Goal: Obtain resource: Obtain resource

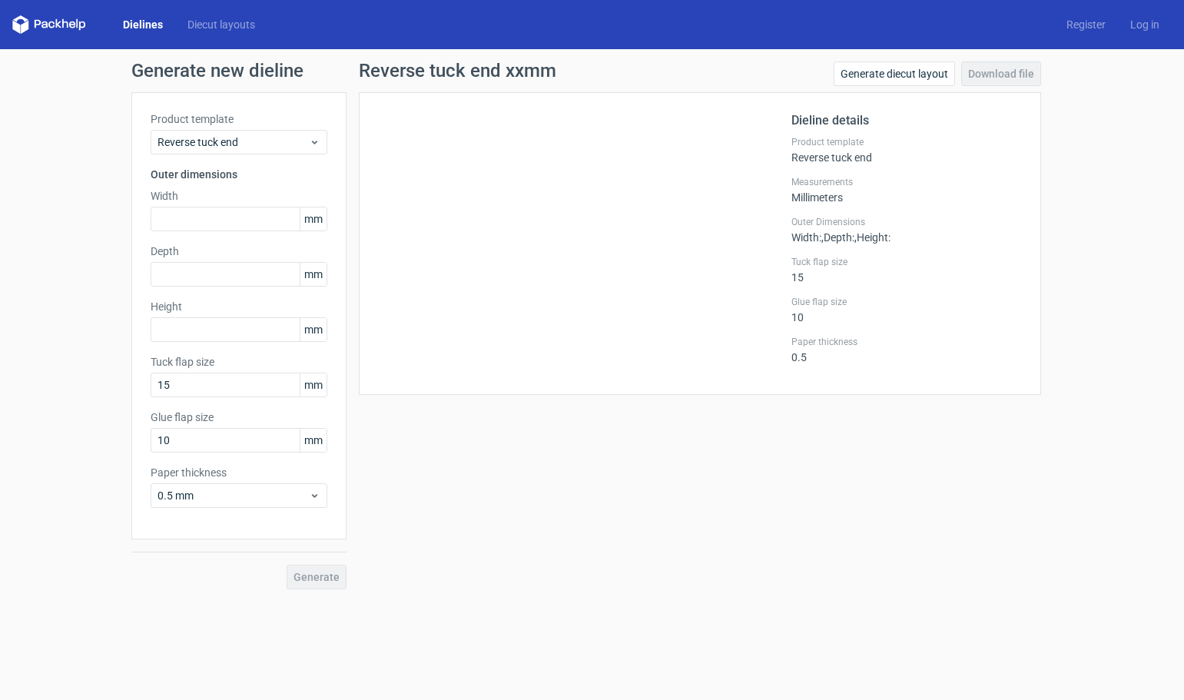
drag, startPoint x: 196, startPoint y: 71, endPoint x: 166, endPoint y: 66, distance: 30.4
click at [195, 71] on h1 "Generate new dieline" at bounding box center [592, 70] width 922 height 18
click at [65, 28] on icon at bounding box center [49, 24] width 74 height 18
click at [145, 24] on link "Dielines" at bounding box center [143, 24] width 65 height 15
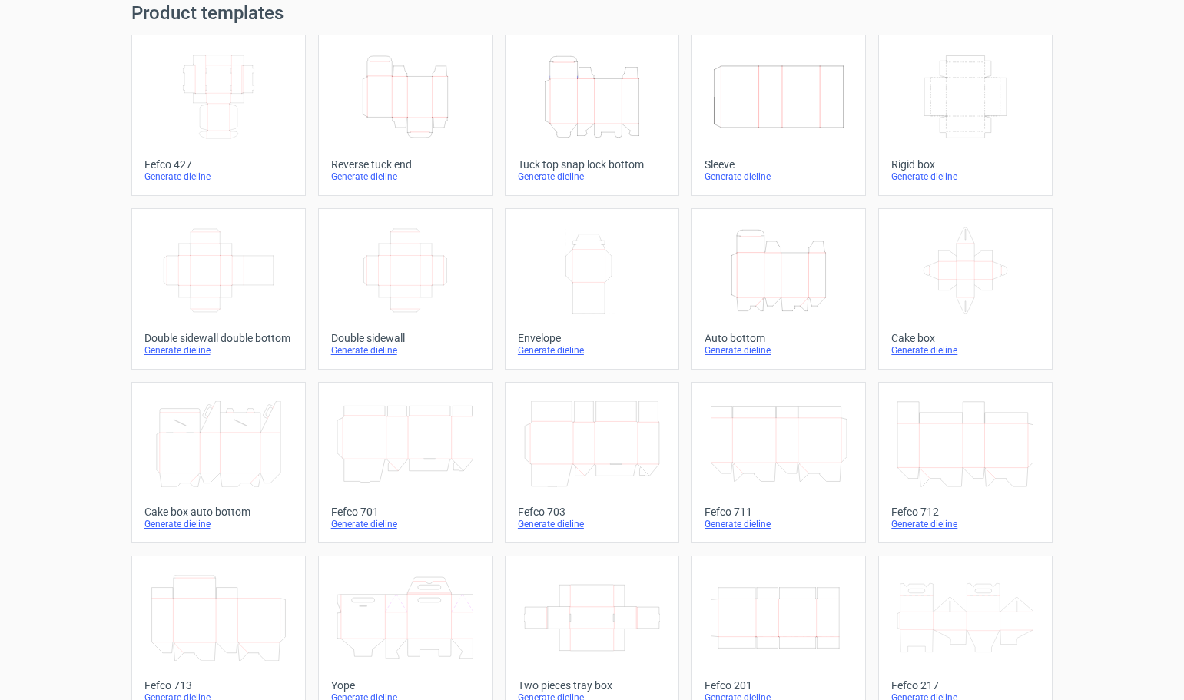
scroll to position [30, 0]
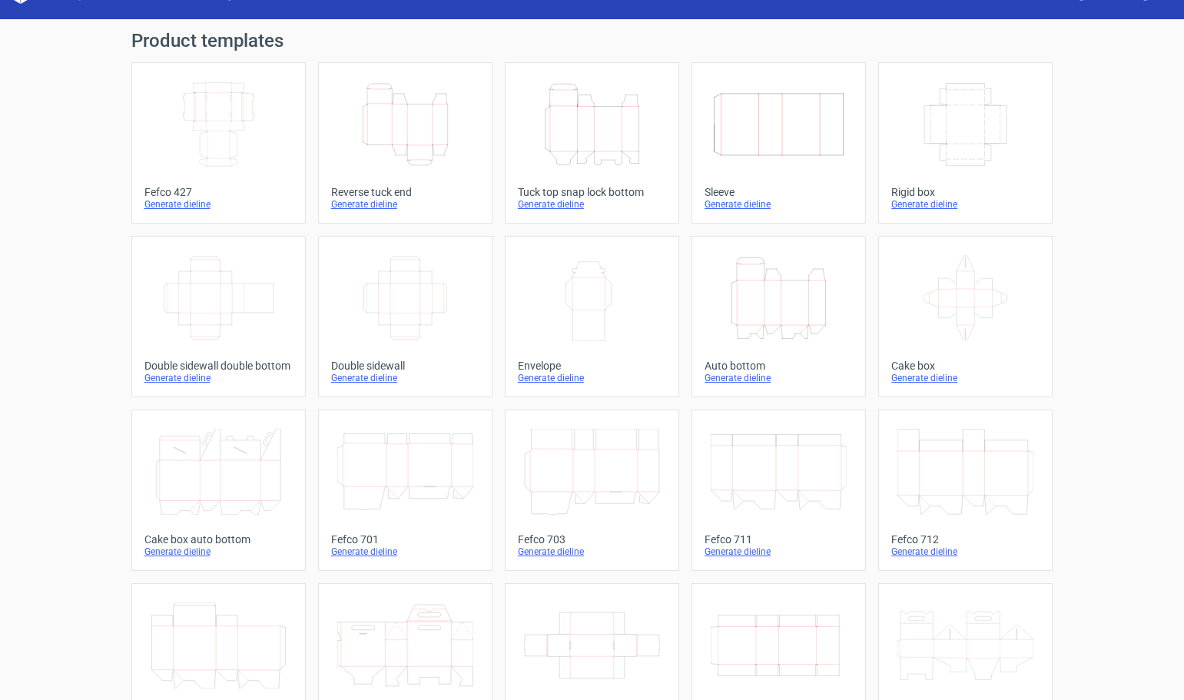
click at [774, 147] on icon "Width Depth Height" at bounding box center [779, 124] width 136 height 86
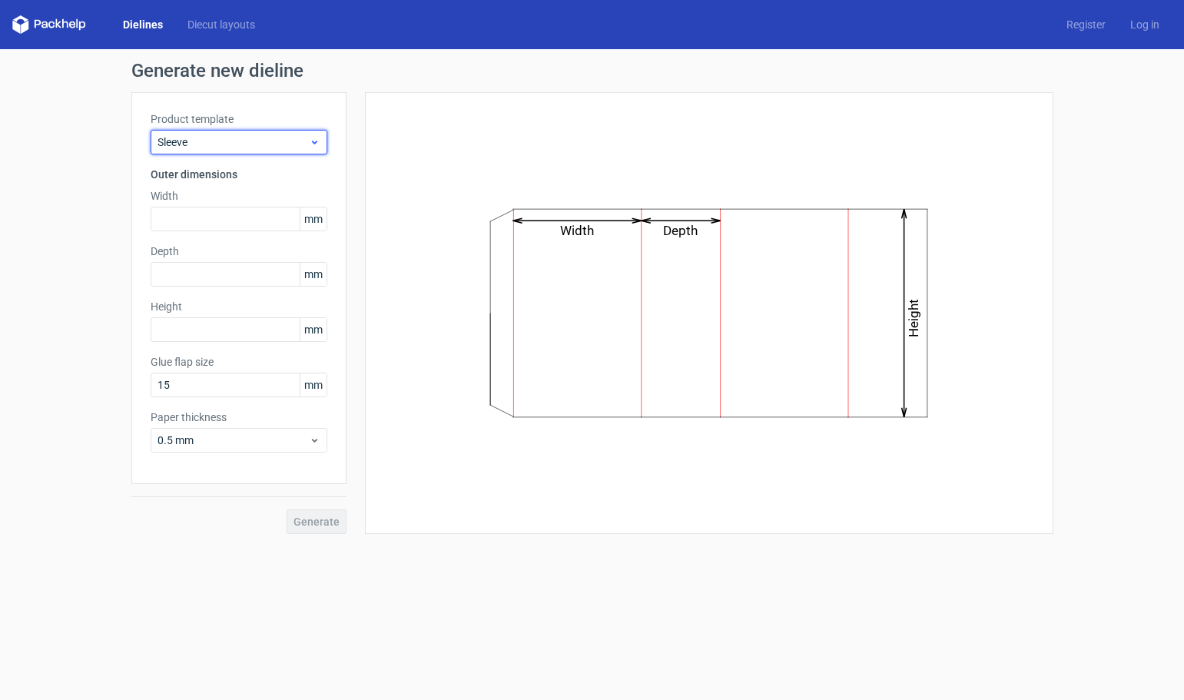
click at [208, 144] on span "Sleeve" at bounding box center [232, 141] width 151 height 15
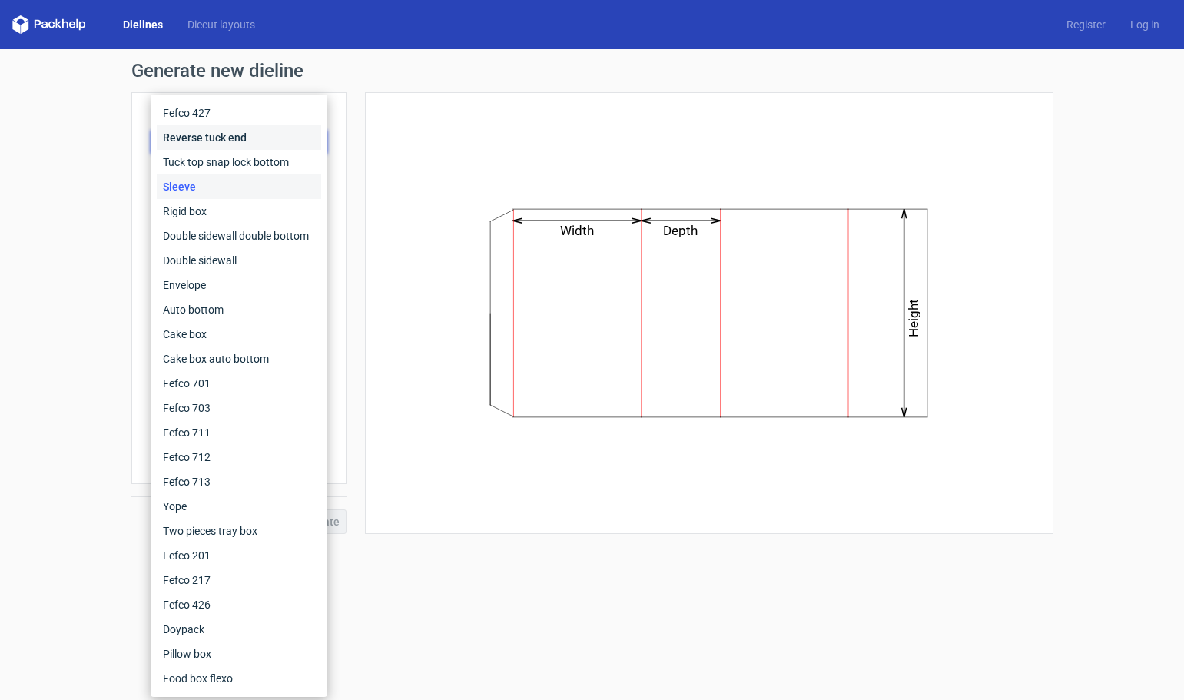
click at [208, 144] on div "Reverse tuck end" at bounding box center [239, 137] width 164 height 25
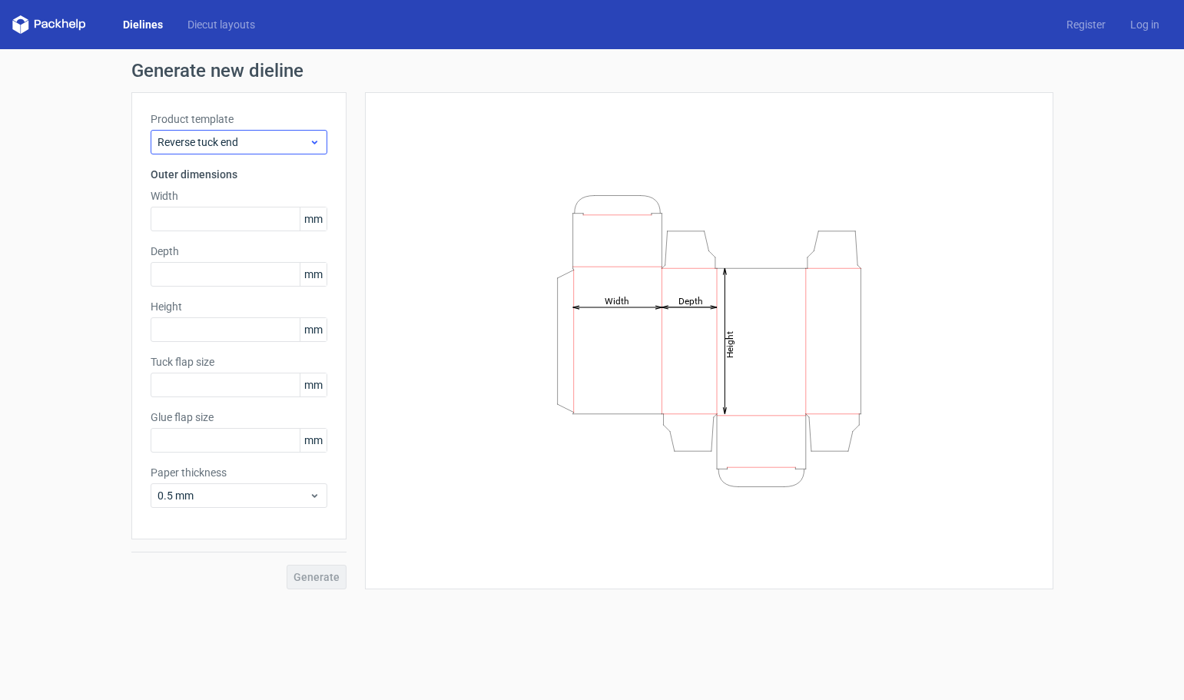
type input "15"
type input "10"
click at [184, 219] on input "text" at bounding box center [239, 219] width 177 height 25
click at [250, 144] on span "Reverse tuck end" at bounding box center [232, 141] width 151 height 15
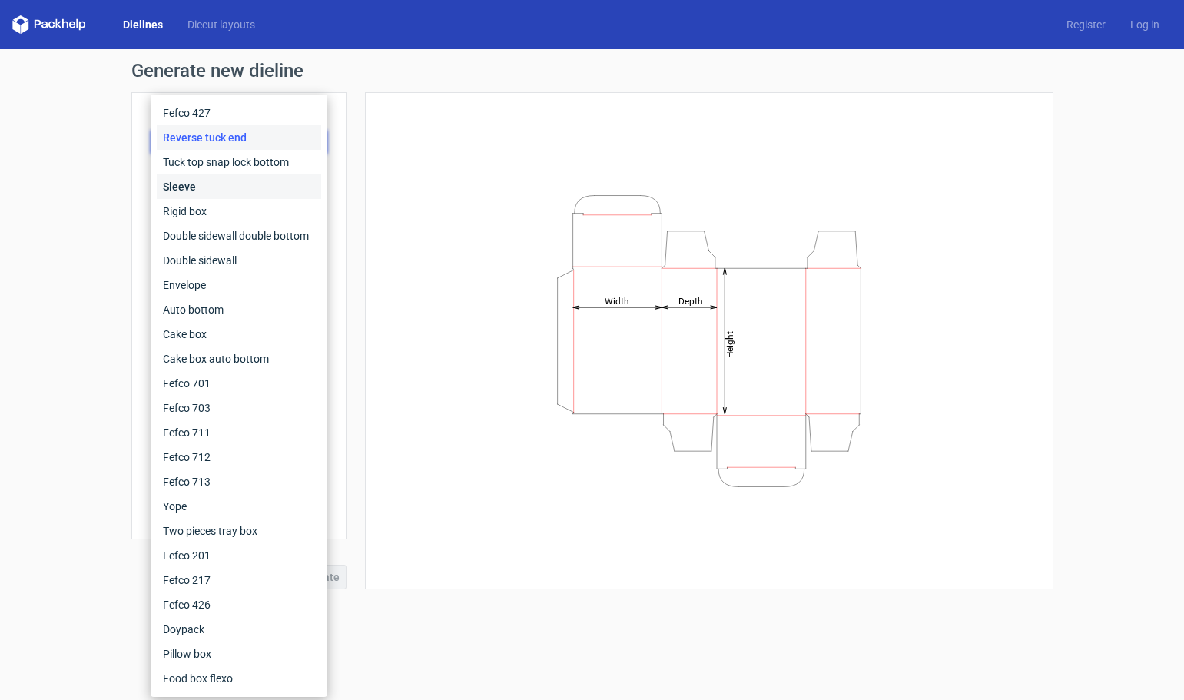
click at [227, 184] on div "Sleeve" at bounding box center [239, 186] width 164 height 25
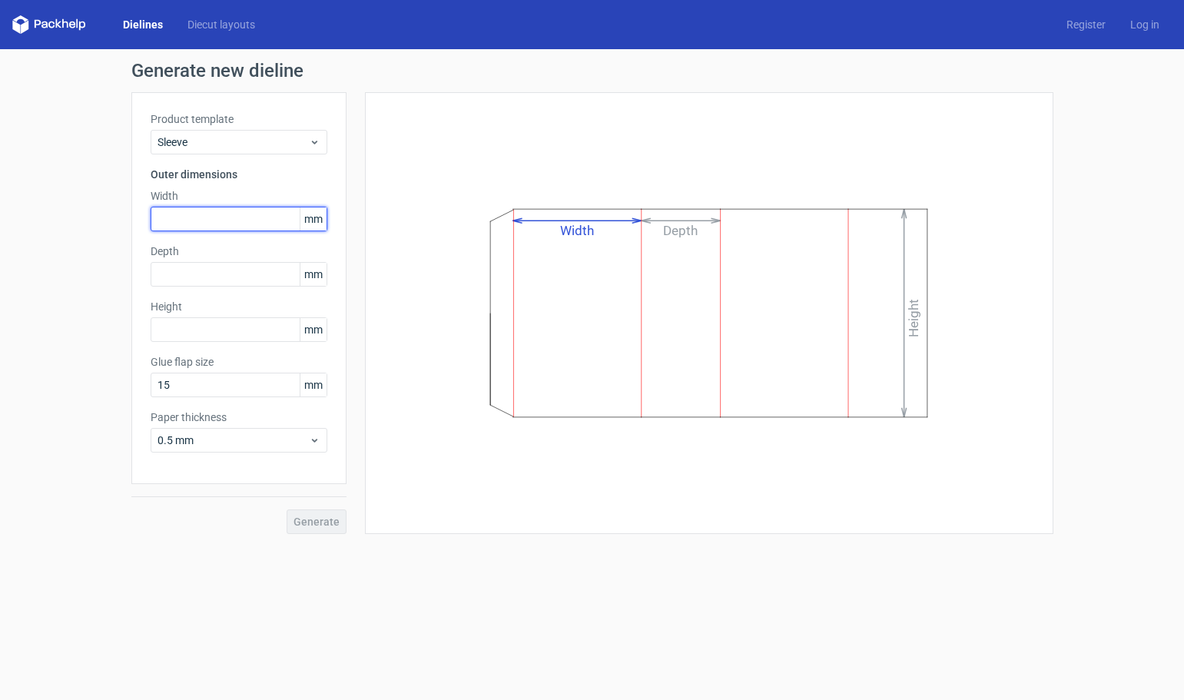
click at [190, 211] on input "text" at bounding box center [239, 219] width 177 height 25
type input "68"
click at [174, 270] on input "text" at bounding box center [239, 274] width 177 height 25
type input "81"
click at [189, 326] on input "text" at bounding box center [239, 329] width 177 height 25
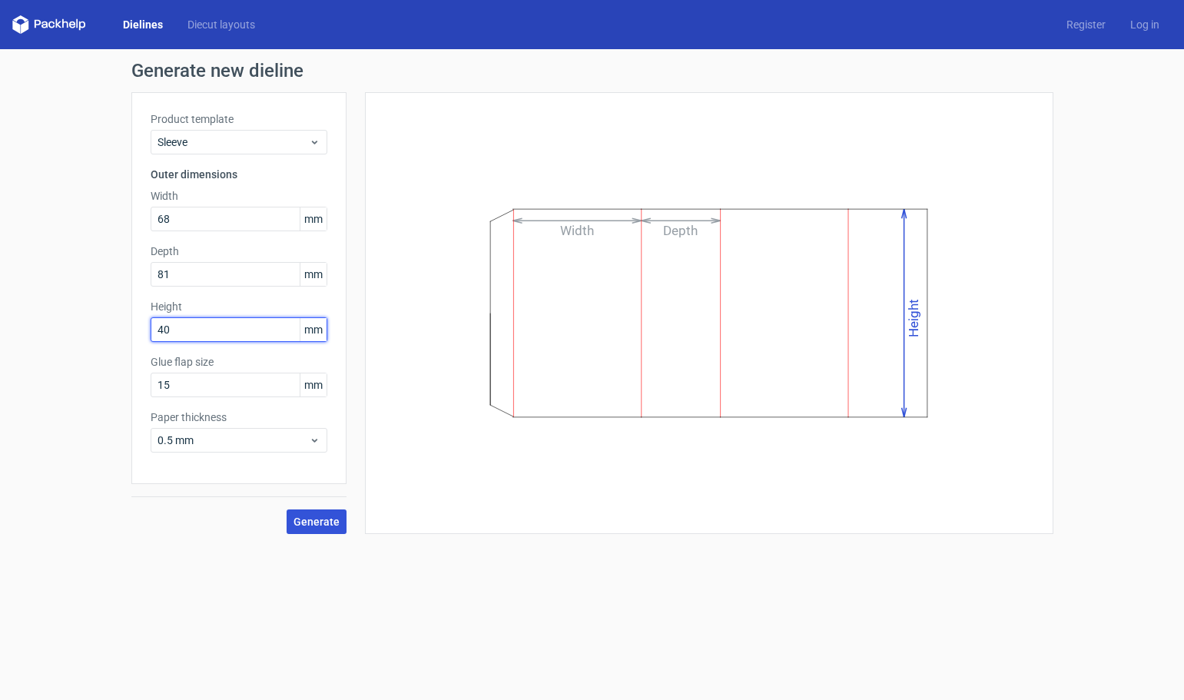
type input "40"
click at [305, 526] on span "Generate" at bounding box center [316, 521] width 46 height 11
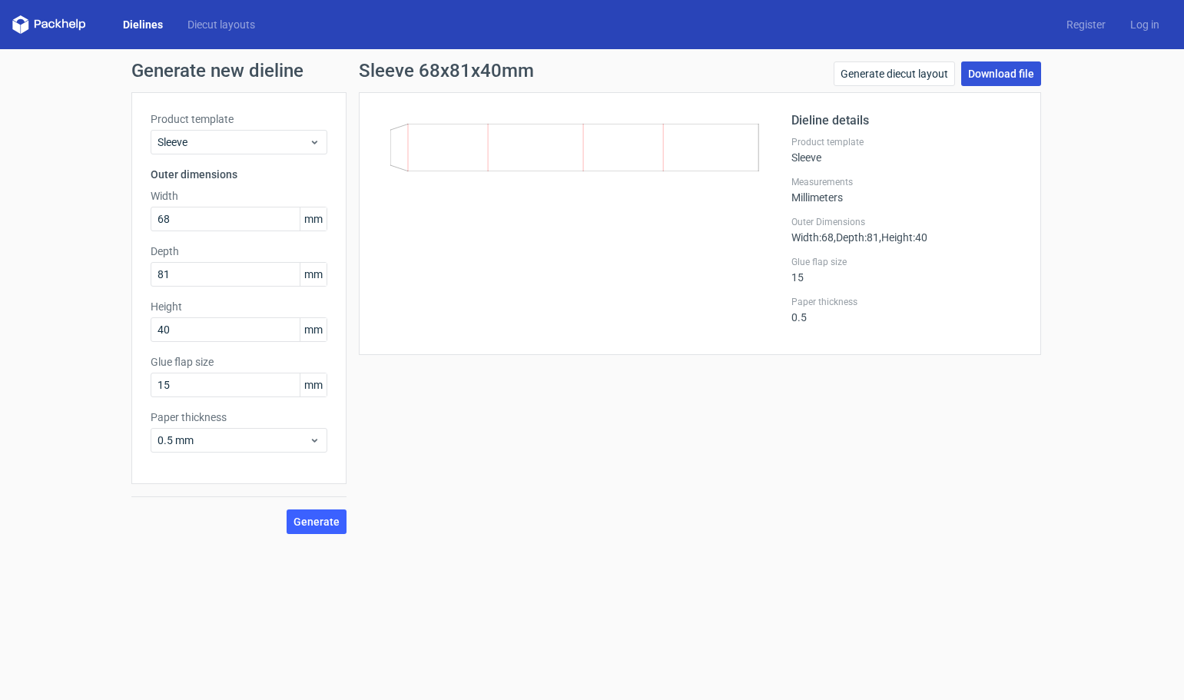
click at [988, 77] on link "Download file" at bounding box center [1001, 73] width 80 height 25
